Goal: Information Seeking & Learning: Get advice/opinions

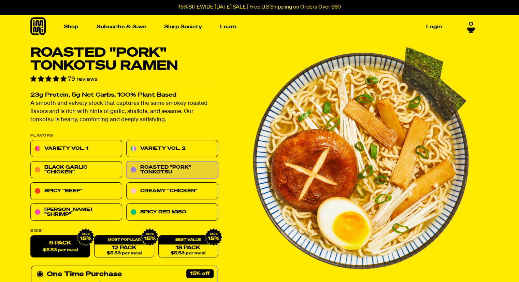
click at [88, 77] on span "79 reviews" at bounding box center [83, 79] width 30 height 6
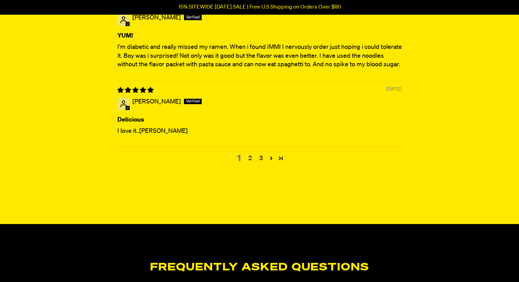
scroll to position [2888, 0]
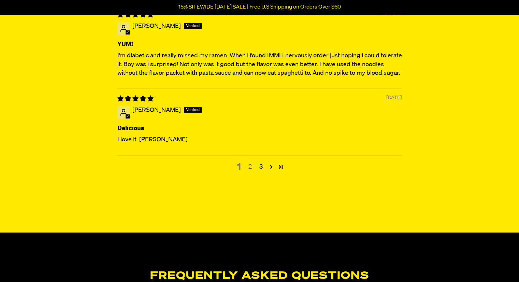
click at [248, 166] on link "2" at bounding box center [250, 166] width 11 height 9
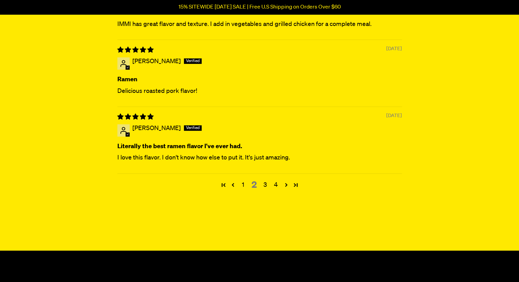
scroll to position [2820, 0]
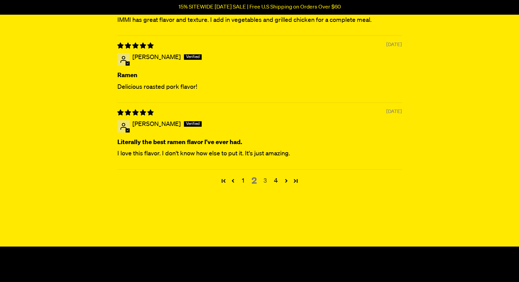
click at [266, 177] on link "3" at bounding box center [265, 180] width 11 height 9
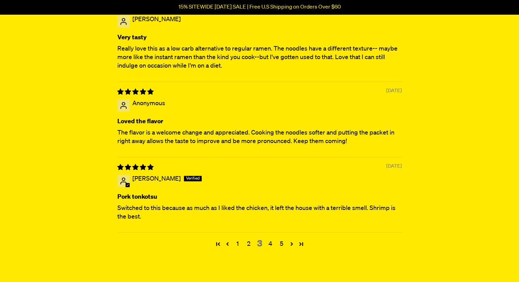
scroll to position [2803, 0]
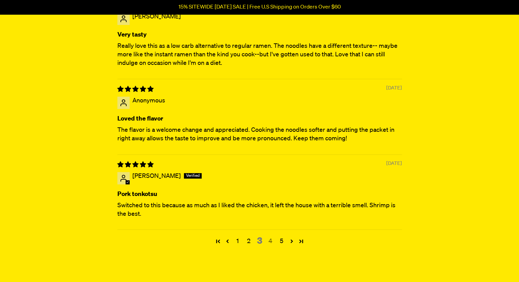
click at [269, 240] on link "4" at bounding box center [270, 241] width 11 height 9
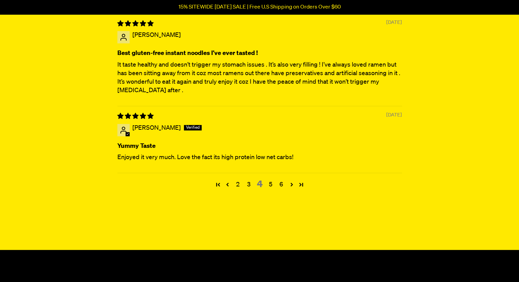
scroll to position [2846, 0]
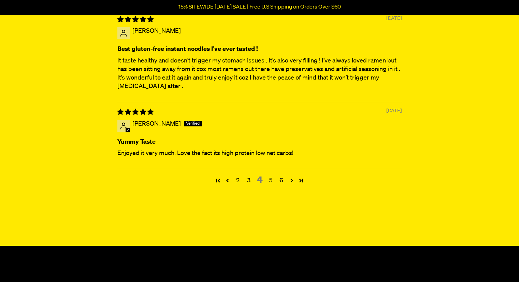
click at [272, 178] on link "5" at bounding box center [270, 180] width 11 height 9
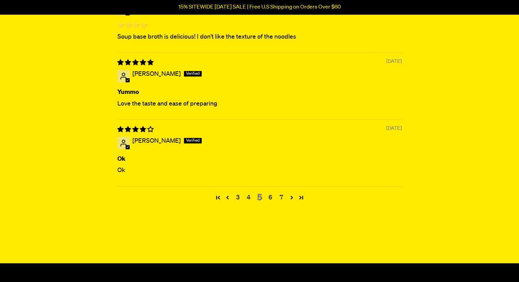
scroll to position [2807, 0]
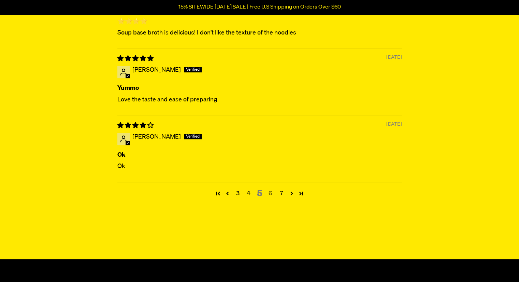
click at [270, 191] on link "6" at bounding box center [270, 193] width 11 height 9
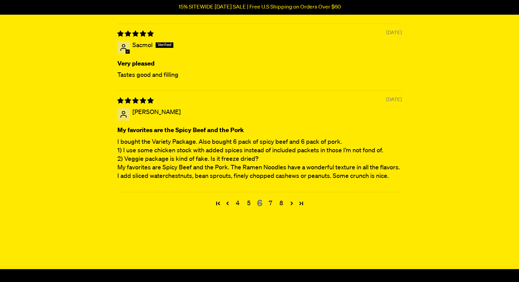
scroll to position [2969, 0]
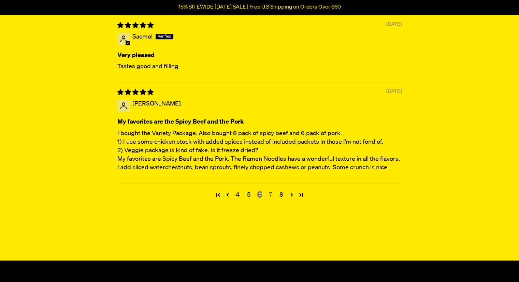
click at [271, 190] on link "7" at bounding box center [270, 194] width 11 height 9
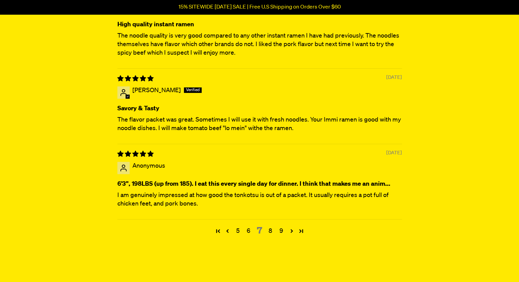
scroll to position [2813, 0]
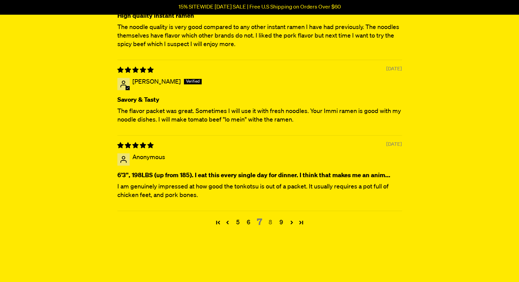
click at [269, 219] on link "8" at bounding box center [270, 222] width 11 height 9
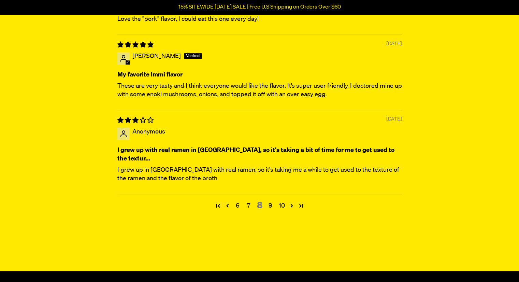
scroll to position [2838, 0]
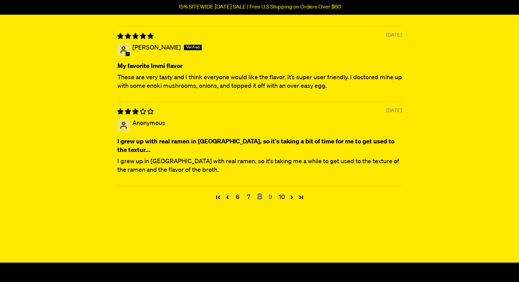
click at [270, 193] on link "9" at bounding box center [270, 197] width 11 height 9
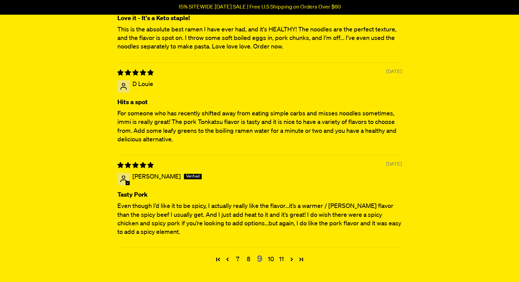
scroll to position [2823, 0]
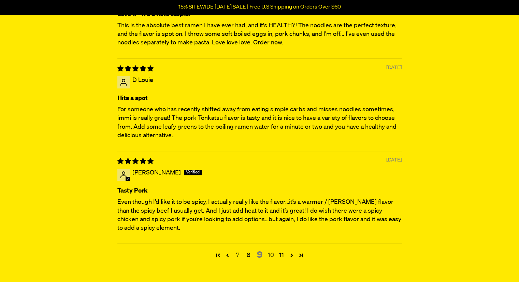
click at [270, 253] on link "10" at bounding box center [270, 255] width 11 height 9
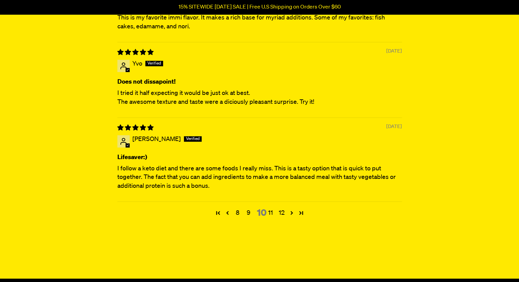
scroll to position [2852, 0]
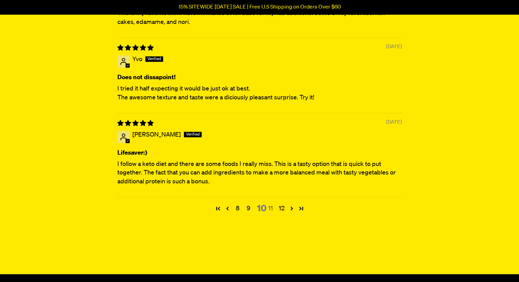
click at [270, 204] on link "11" at bounding box center [270, 208] width 11 height 9
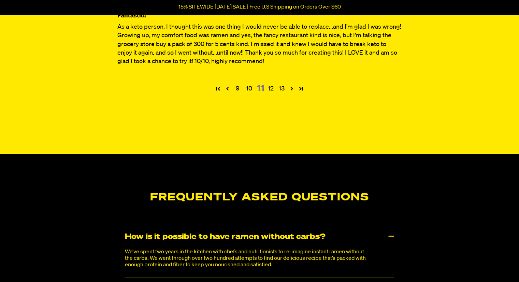
scroll to position [2875, 0]
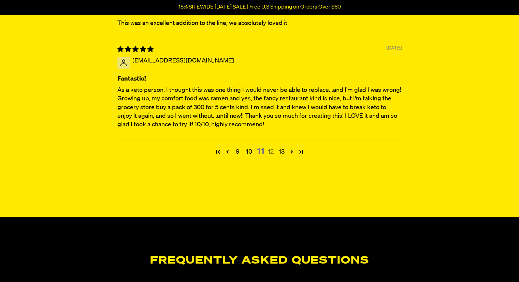
click at [270, 150] on link "12" at bounding box center [270, 151] width 11 height 9
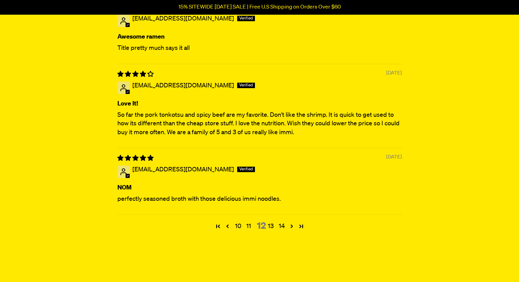
scroll to position [2830, 0]
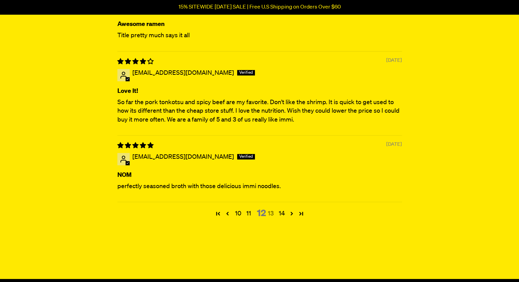
click at [270, 209] on link "13" at bounding box center [270, 213] width 11 height 9
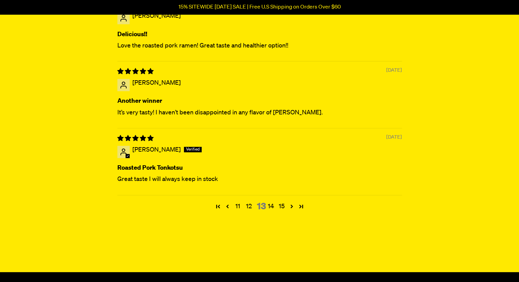
scroll to position [2807, 0]
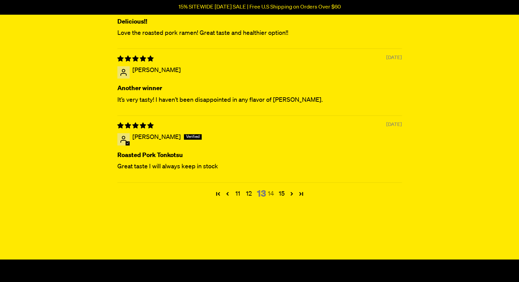
click at [268, 191] on link "14" at bounding box center [270, 193] width 11 height 9
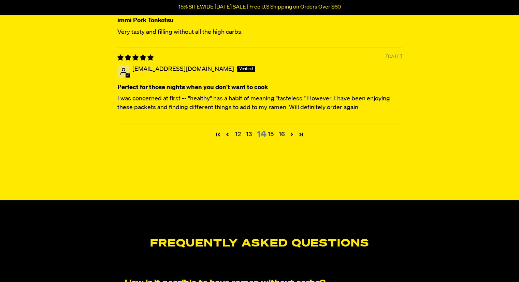
scroll to position [2888, 0]
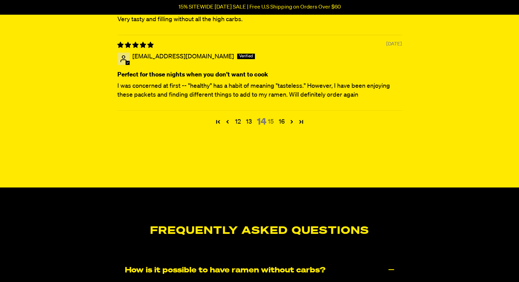
click at [270, 119] on link "15" at bounding box center [270, 121] width 11 height 9
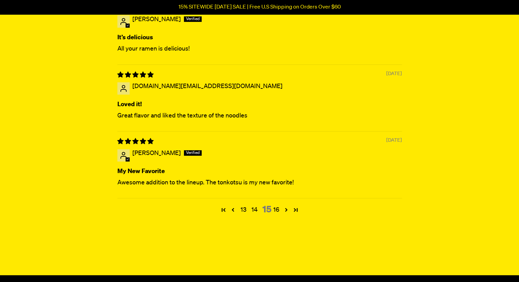
scroll to position [2813, 0]
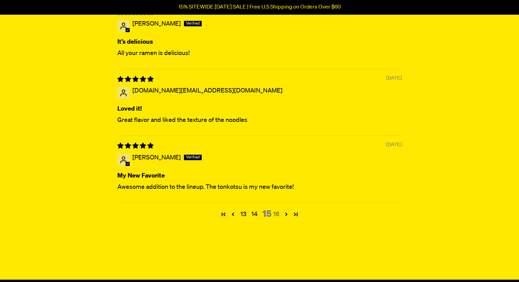
click at [275, 212] on link "16" at bounding box center [276, 214] width 11 height 9
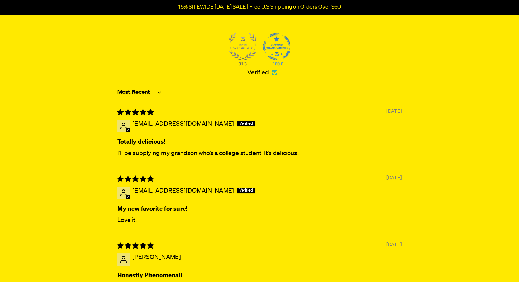
scroll to position [2528, 0]
